Goal: Check status: Check status

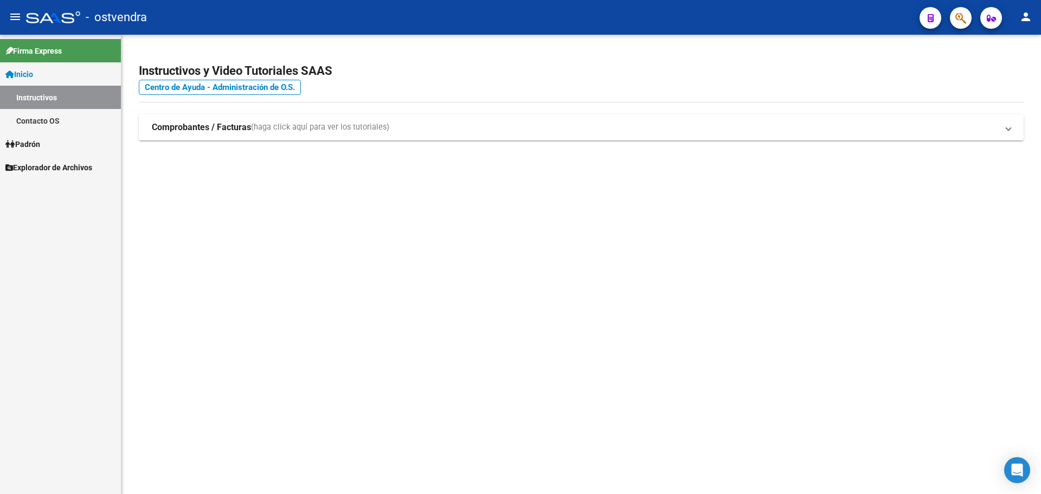
click at [40, 140] on span "Padrón" at bounding box center [22, 144] width 35 height 12
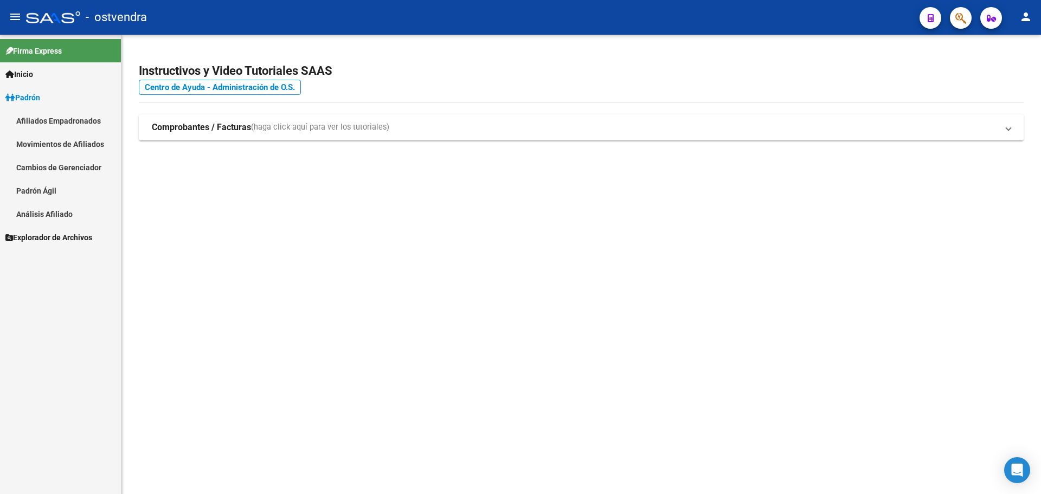
click at [42, 162] on mat-nav-list "Afiliados Empadronados Movimientos de Afiliados Cambios de Gerenciador Padrón Á…" at bounding box center [60, 167] width 121 height 117
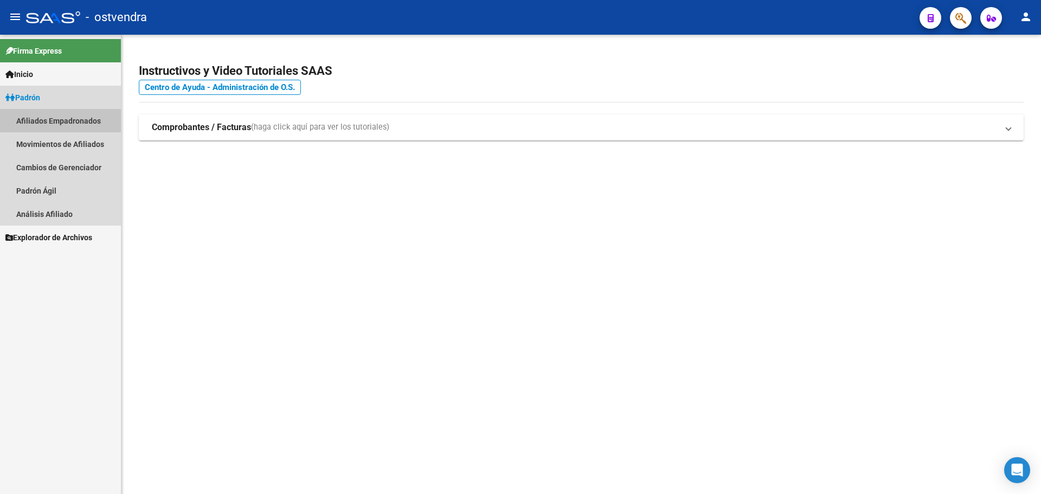
click at [52, 116] on link "Afiliados Empadronados" at bounding box center [60, 120] width 121 height 23
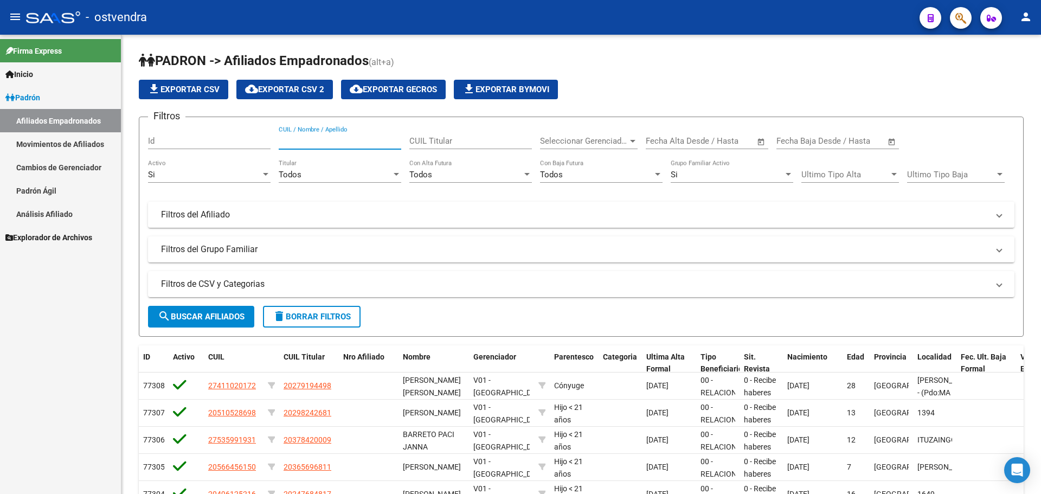
click at [360, 141] on input "CUIL / Nombre / Apellido" at bounding box center [340, 141] width 123 height 10
paste input "27294973600"
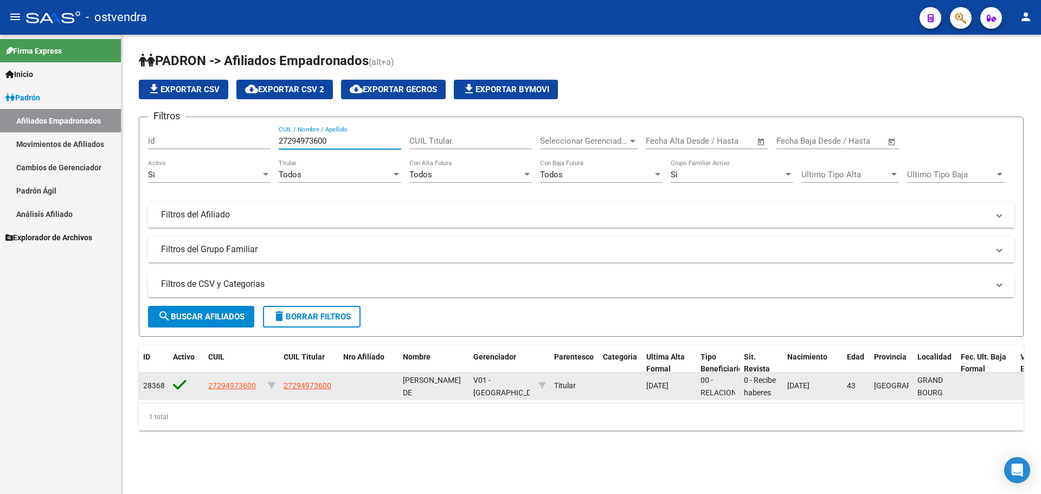
type input "27294973600"
click at [315, 389] on app-link-go-to "27294973600" at bounding box center [308, 386] width 48 height 12
click at [316, 384] on span "27294973600" at bounding box center [308, 385] width 48 height 9
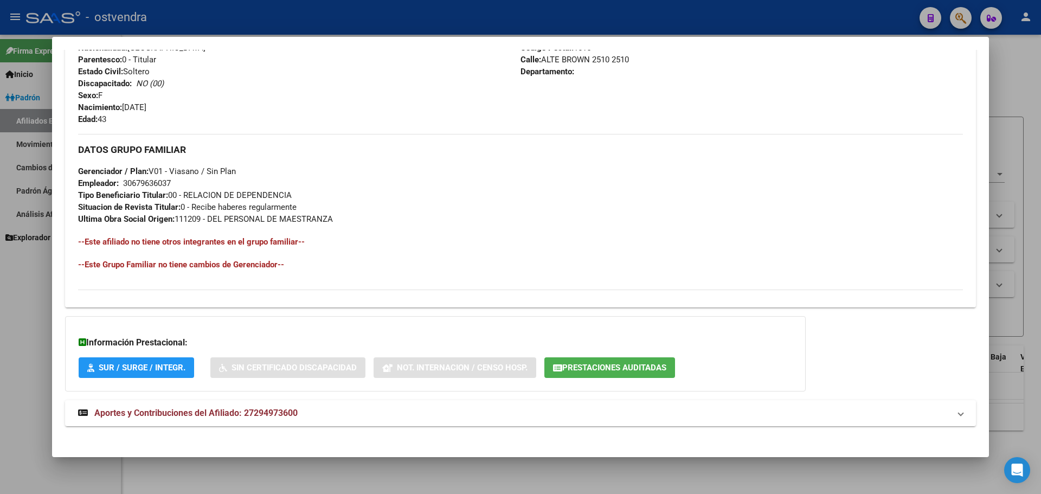
scroll to position [442, 0]
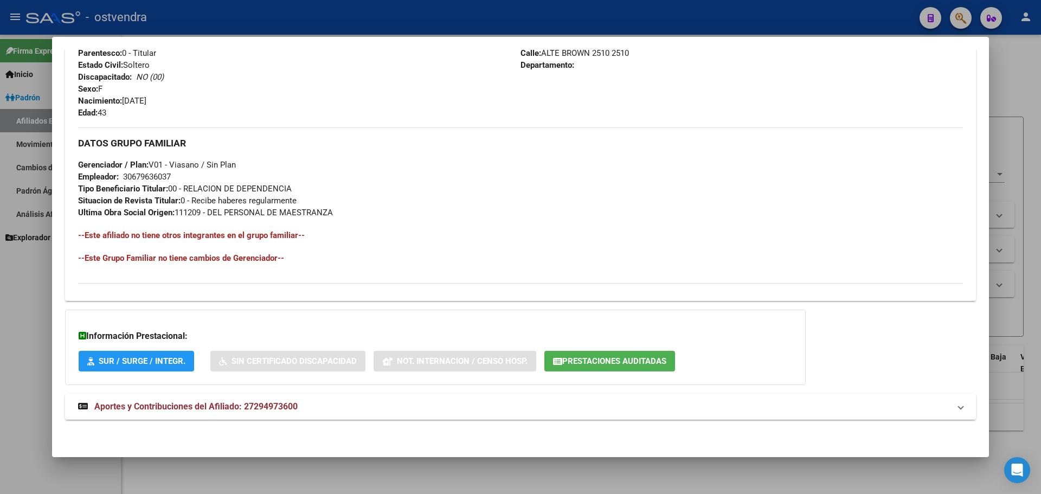
click at [182, 406] on span "Aportes y Contribuciones del Afiliado: 27294973600" at bounding box center [195, 406] width 203 height 10
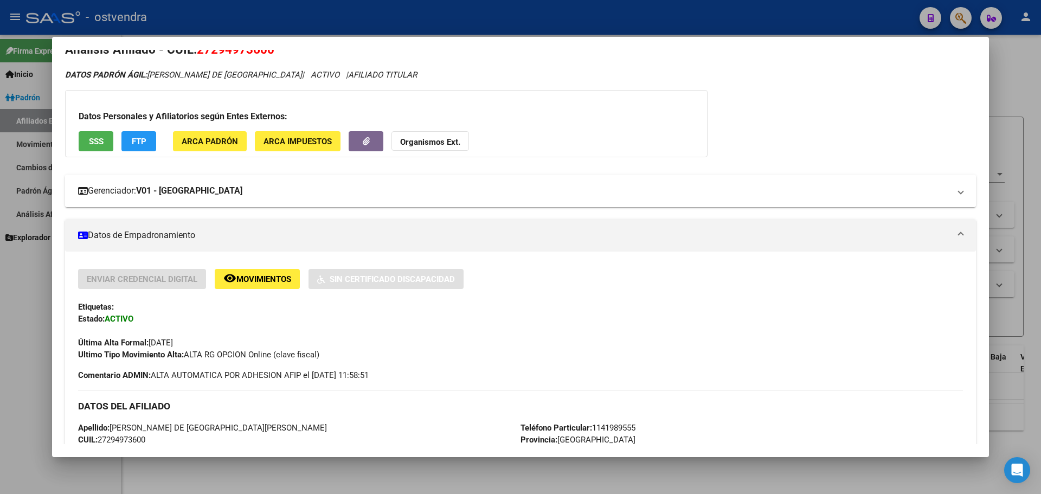
scroll to position [0, 0]
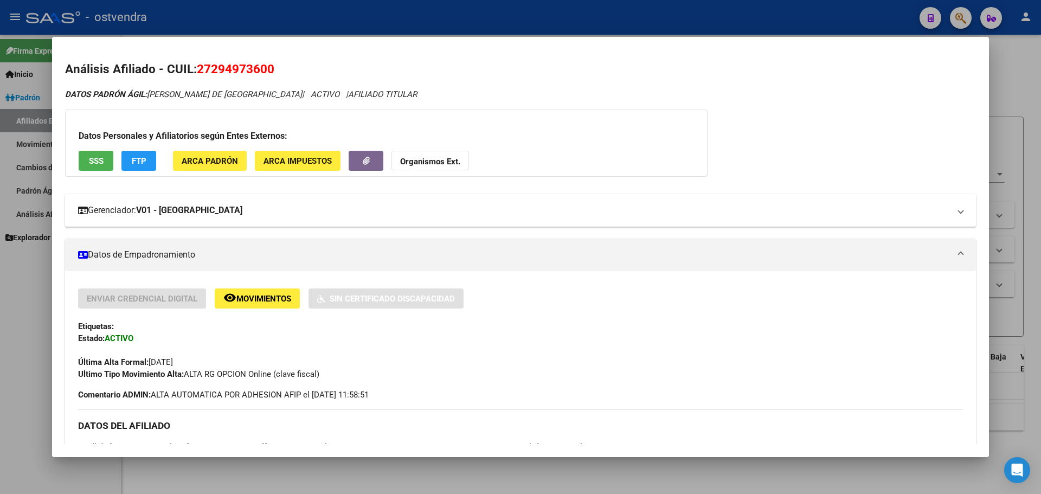
click at [214, 213] on mat-panel-title "Gerenciador: V01 - [PERSON_NAME]" at bounding box center [514, 210] width 872 height 13
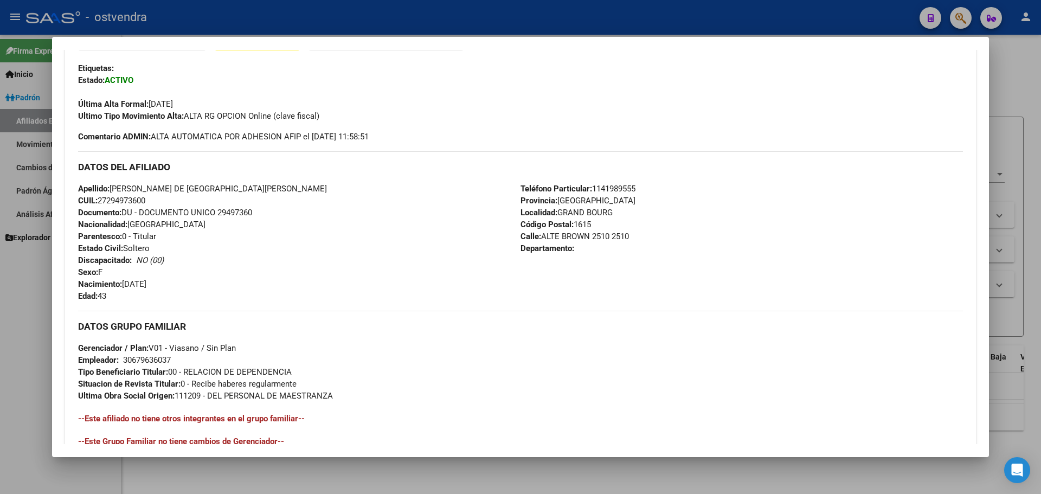
drag, startPoint x: 271, startPoint y: 249, endPoint x: 272, endPoint y: 265, distance: 15.7
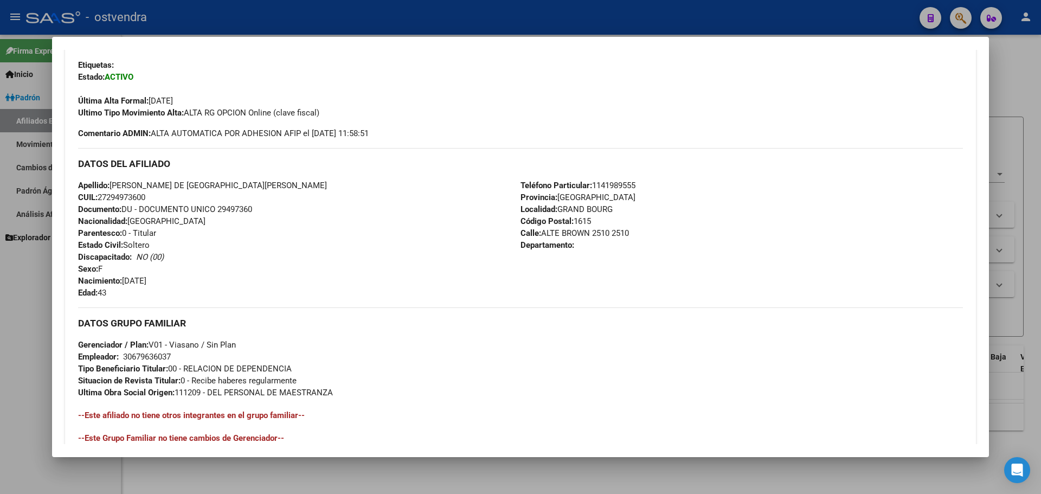
click at [277, 124] on div "Enviar Credencial Digital remove_red_eye Movimientos Sin Certificado Discapacid…" at bounding box center [520, 83] width 885 height 112
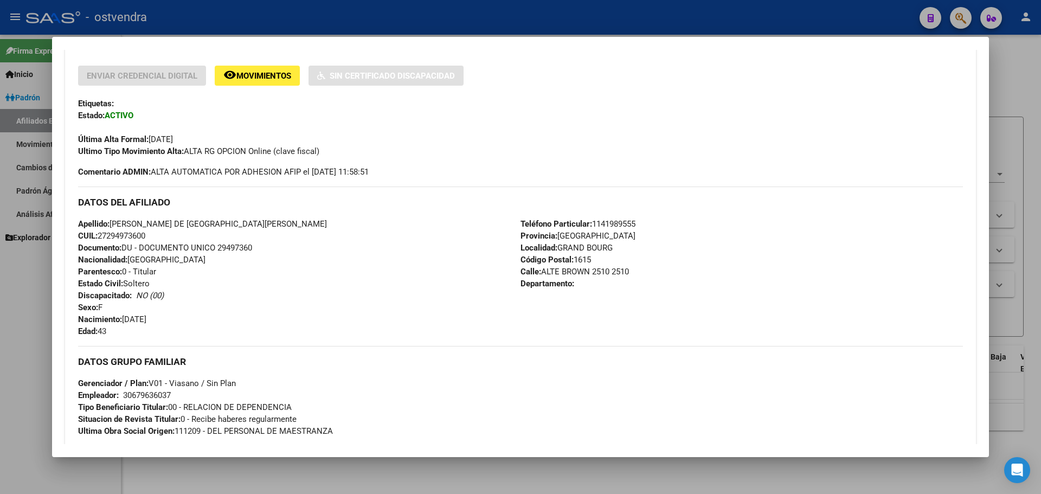
drag, startPoint x: 243, startPoint y: 154, endPoint x: 243, endPoint y: 162, distance: 8.2
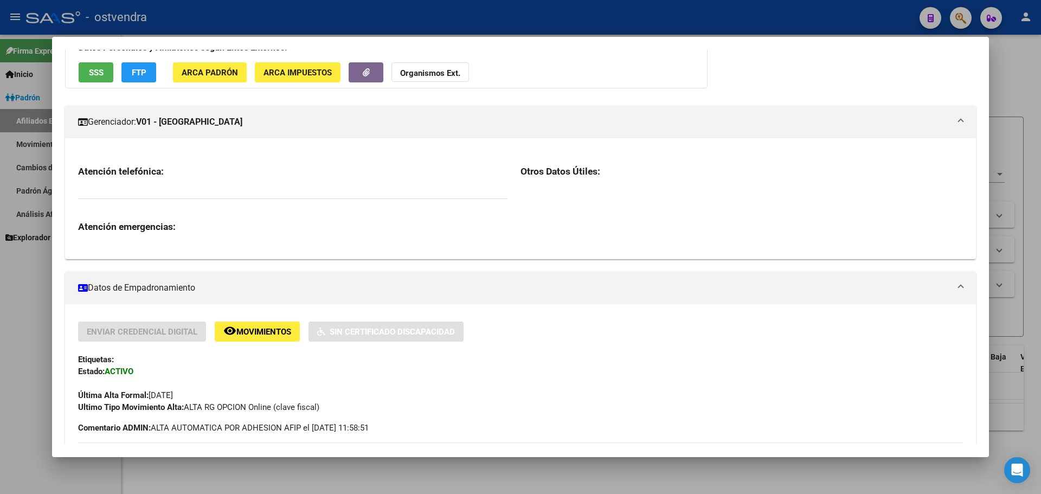
scroll to position [0, 0]
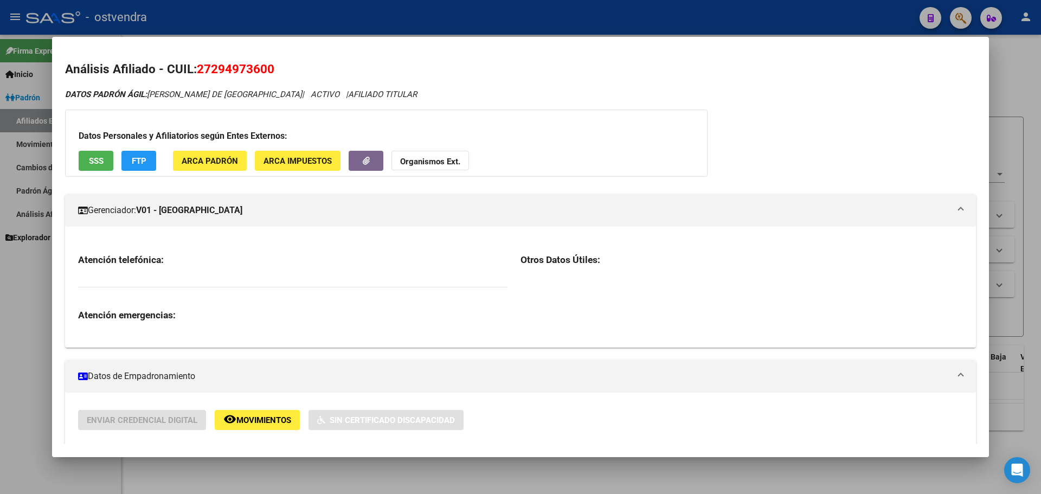
click at [48, 225] on div at bounding box center [520, 247] width 1041 height 494
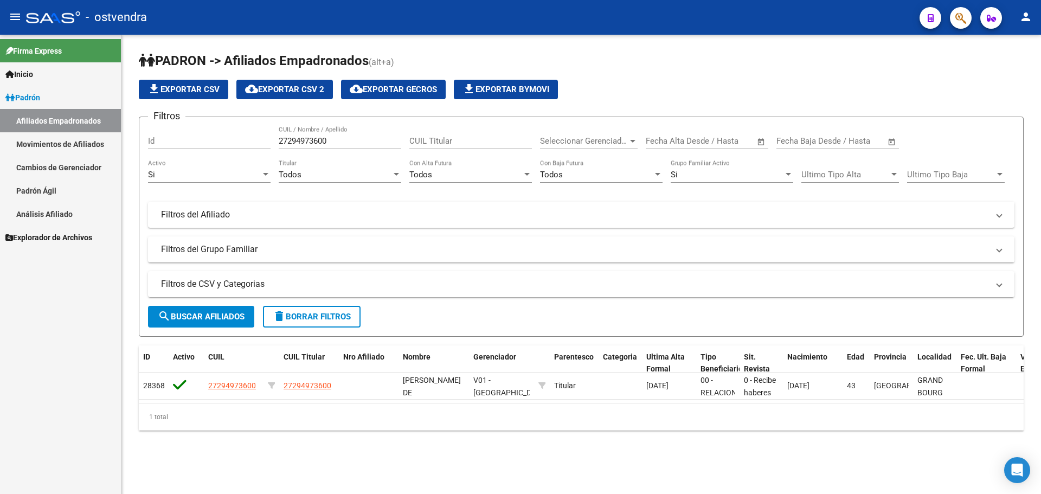
click at [675, 95] on div "file_download Exportar CSV cloud_download Exportar CSV 2 cloud_download Exporta…" at bounding box center [581, 90] width 885 height 20
click at [656, 47] on div "PADRON -> Afiliados Empadronados (alt+a) file_download Exportar CSV cloud_downl…" at bounding box center [581, 250] width 920 height 431
